Goal: Communication & Community: Answer question/provide support

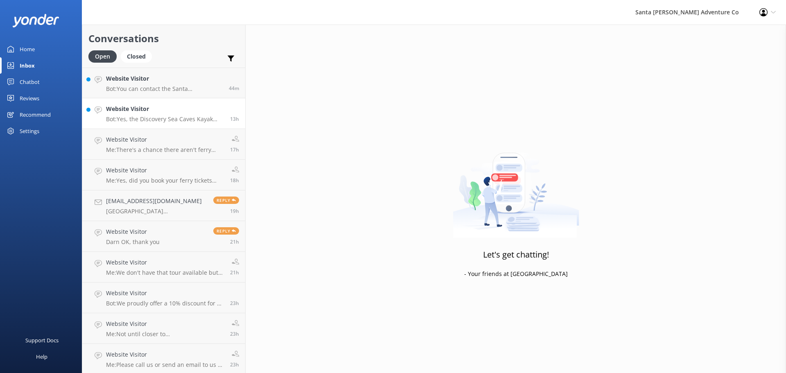
click at [128, 116] on p "Bot: Yes, the Discovery Sea Caves Kayak Tour operates most days from February t…" at bounding box center [165, 118] width 118 height 7
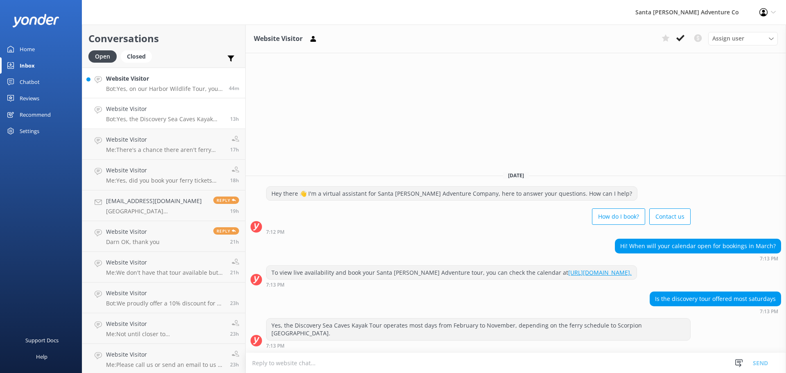
click at [135, 84] on div "Website Visitor Bot: Yes, on our Harbor Wildlife Tour, you have a great chance …" at bounding box center [164, 83] width 117 height 18
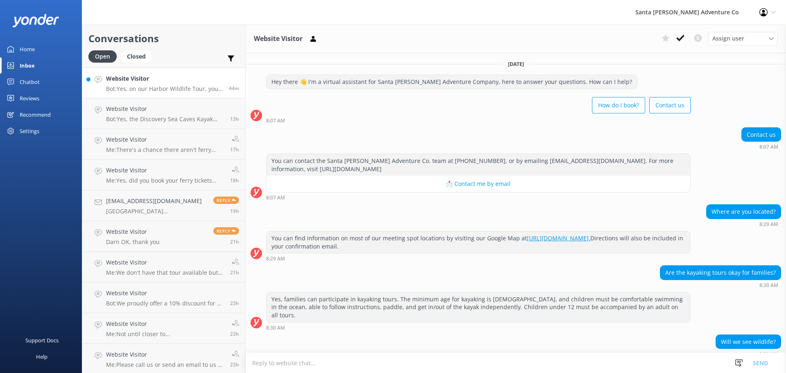
scroll to position [35, 0]
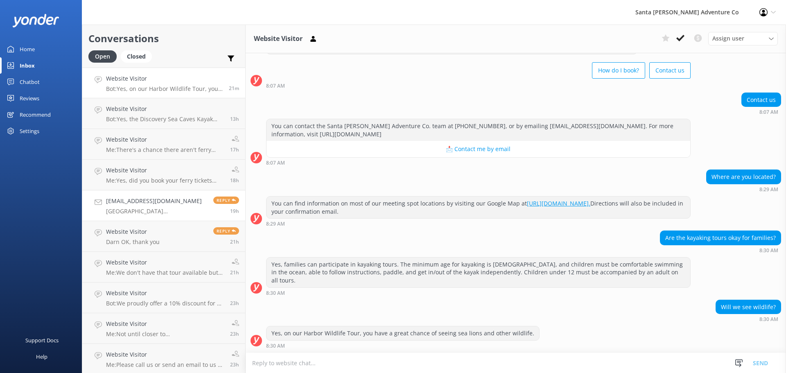
click at [147, 210] on p "[GEOGRAPHIC_DATA][PERSON_NAME], [EMAIL_ADDRESS][DOMAIN_NAME], [DATE] [DATE], Pa…" at bounding box center [156, 211] width 101 height 7
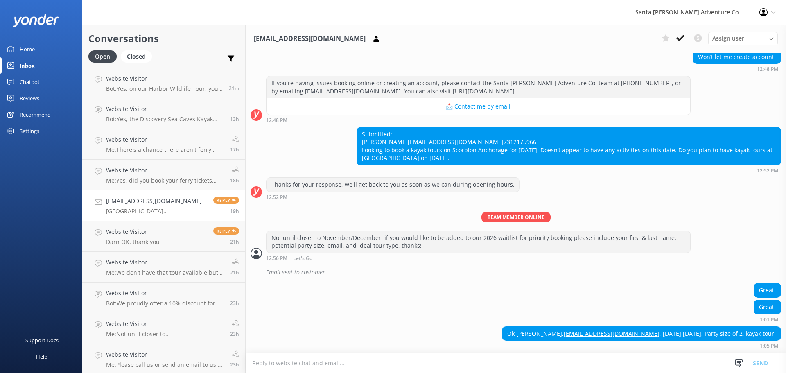
scroll to position [155, 0]
click at [149, 230] on h4 "Website Visitor" at bounding box center [133, 231] width 54 height 9
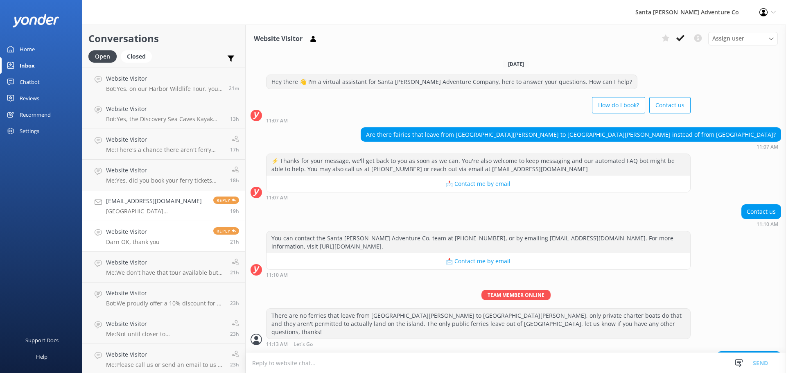
scroll to position [17, 0]
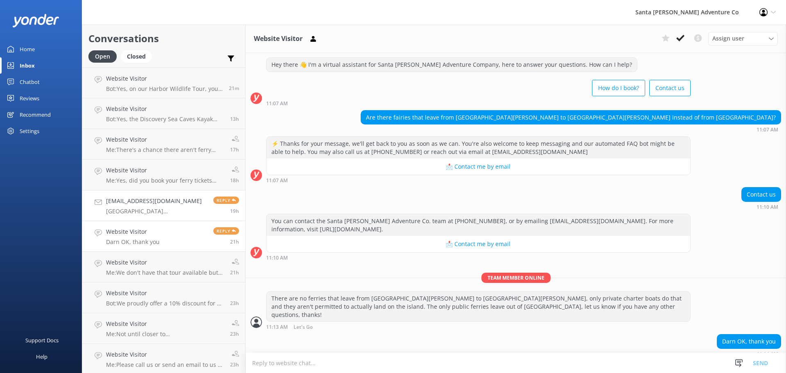
click at [149, 210] on p "[GEOGRAPHIC_DATA][PERSON_NAME], [EMAIL_ADDRESS][DOMAIN_NAME], [DATE] [DATE], Pa…" at bounding box center [156, 211] width 101 height 7
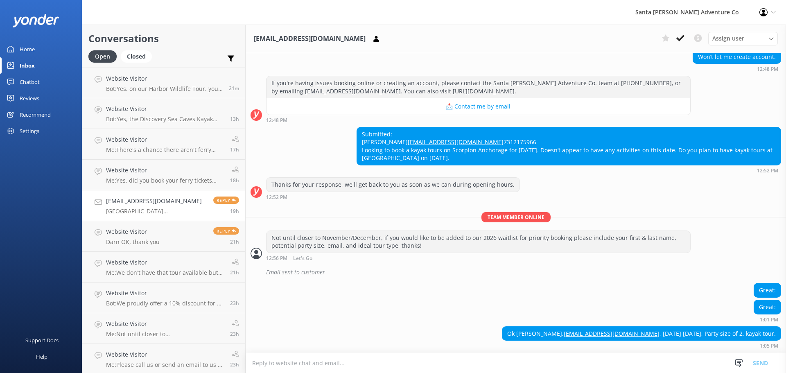
scroll to position [155, 0]
click at [137, 231] on h4 "Website Visitor" at bounding box center [133, 231] width 54 height 9
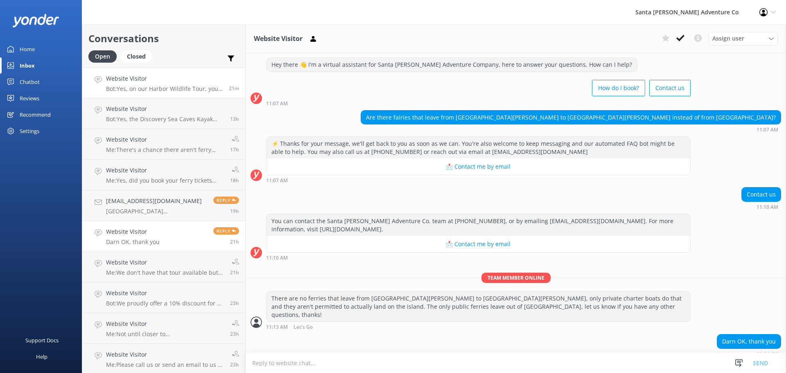
click at [131, 82] on h4 "Website Visitor" at bounding box center [164, 78] width 117 height 9
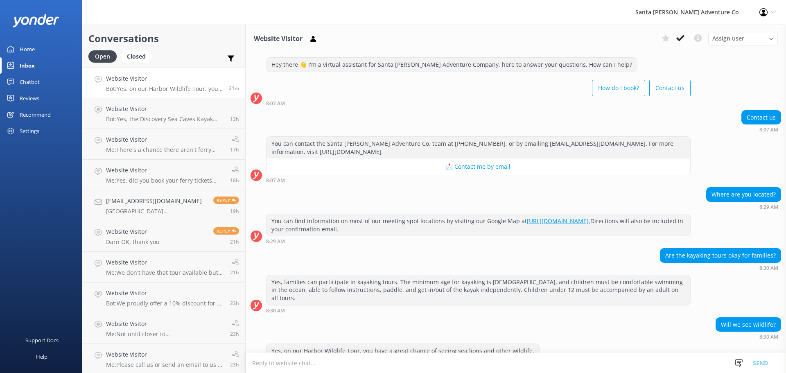
scroll to position [35, 0]
